Goal: Task Accomplishment & Management: Complete application form

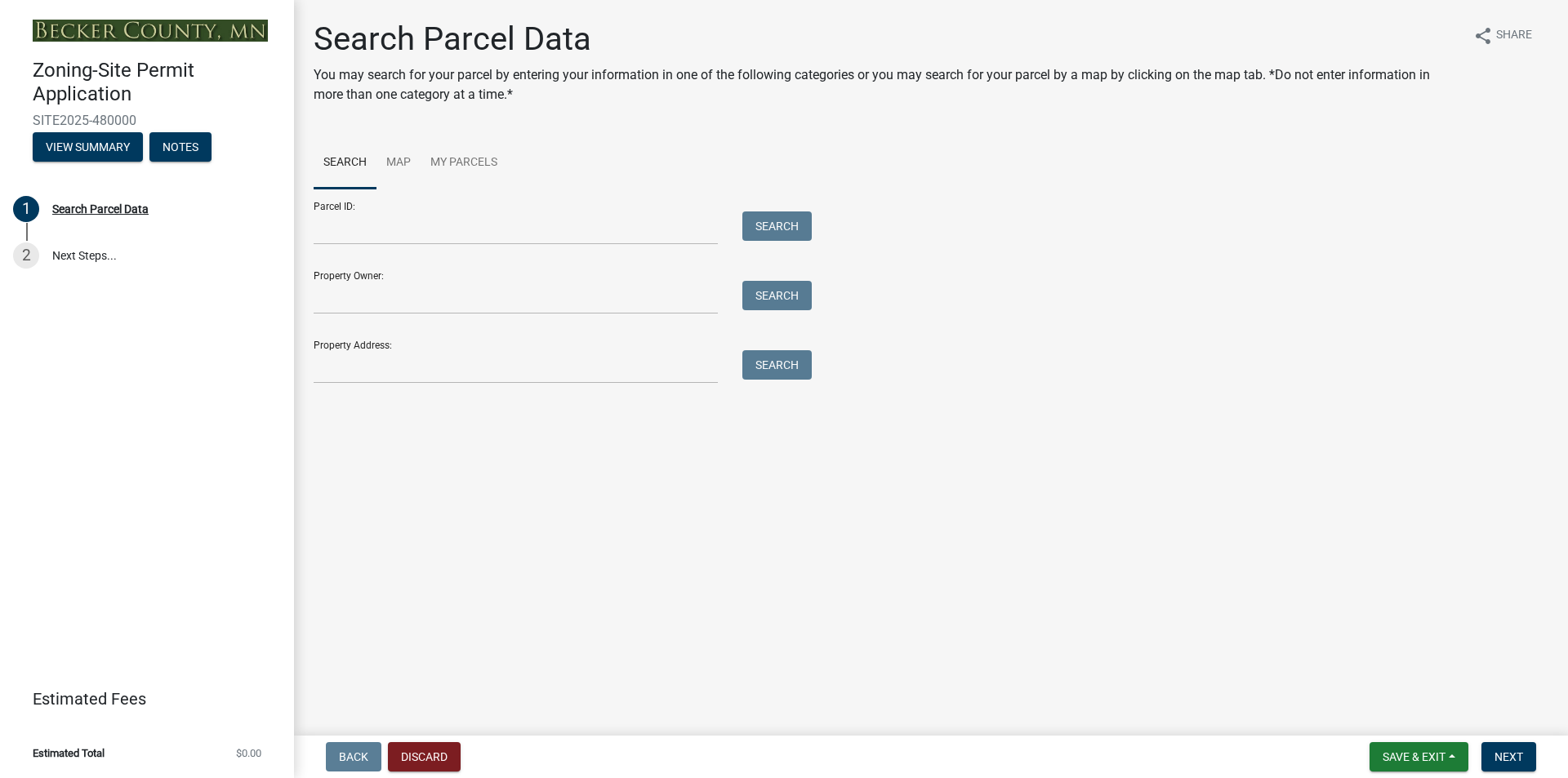
click at [726, 608] on main "Search Parcel Data You may search for your parcel by entering your information …" at bounding box center [931, 365] width 1274 height 730
click at [91, 141] on button "View Summary" at bounding box center [88, 147] width 111 height 29
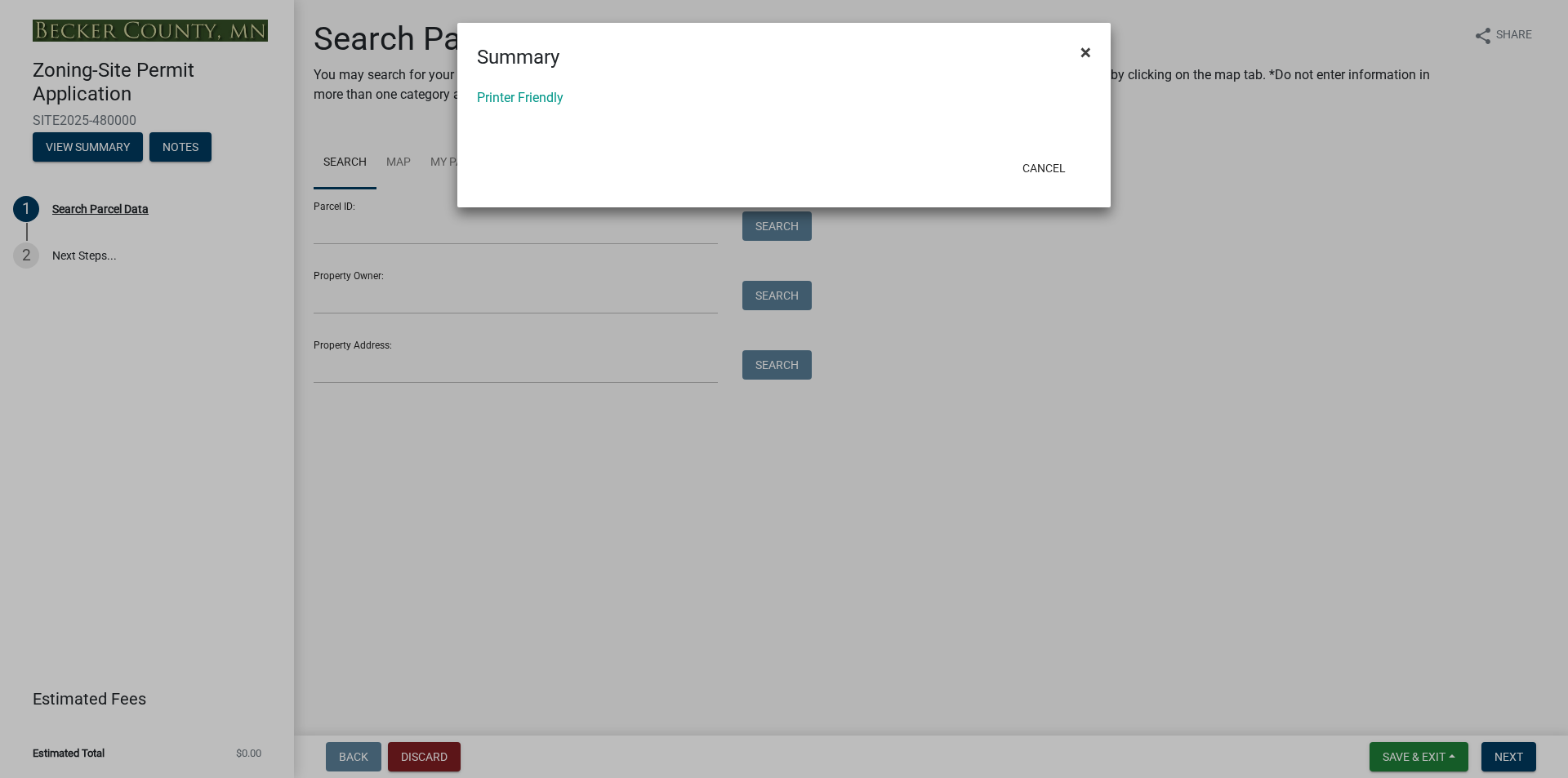
click at [1086, 46] on span "×" at bounding box center [1086, 52] width 10 height 22
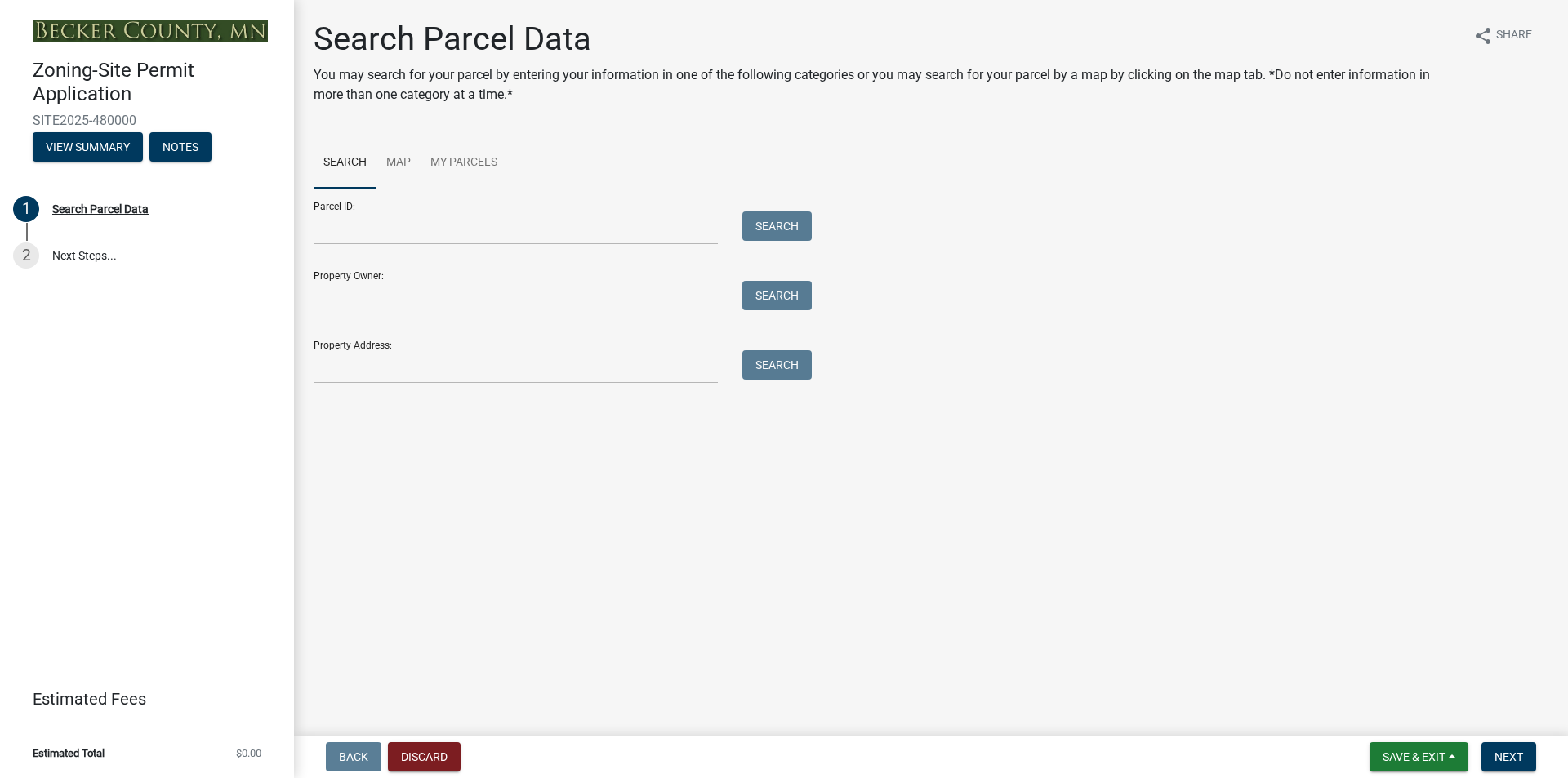
click at [514, 663] on main "Search Parcel Data You may search for your parcel by entering your information …" at bounding box center [931, 365] width 1274 height 730
click at [403, 224] on input "Parcel ID:" at bounding box center [516, 228] width 405 height 34
click at [406, 299] on input "Property Owner:" at bounding box center [516, 297] width 405 height 34
type input "Jesse and Erin Riley"
click at [871, 519] on main "Search Parcel Data You may search for your parcel by entering your information …" at bounding box center [931, 365] width 1274 height 730
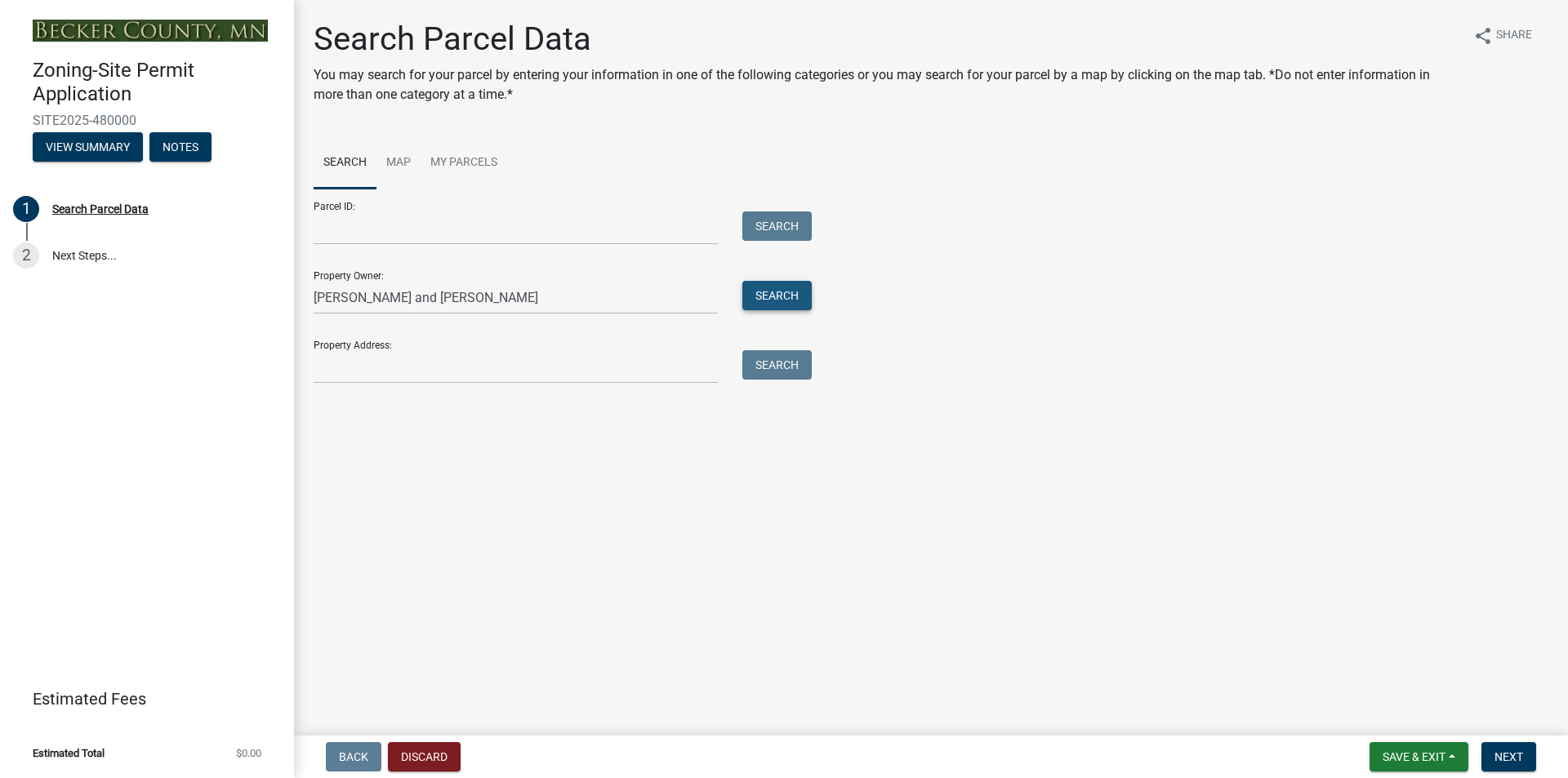
click at [794, 285] on button "Search" at bounding box center [777, 296] width 69 height 29
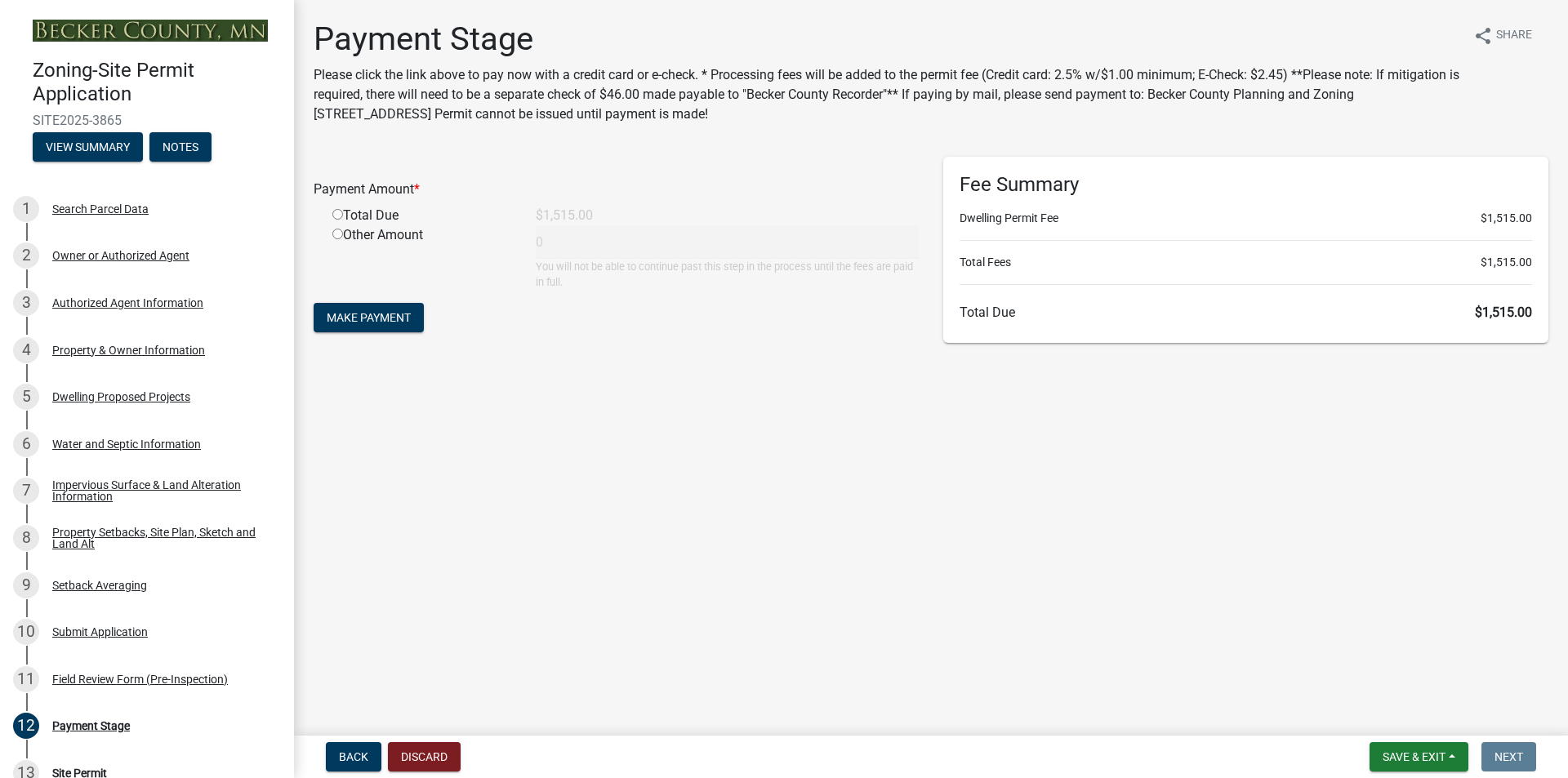
click at [703, 646] on main "Payment Stage Please click the link above to pay now with a credit card or e-ch…" at bounding box center [931, 365] width 1274 height 730
click at [336, 217] on input "radio" at bounding box center [337, 214] width 10 height 10
radio input "true"
type input "1515"
click at [376, 317] on span "Make Payment" at bounding box center [368, 317] width 84 height 13
